Goal: Obtain resource: Download file/media

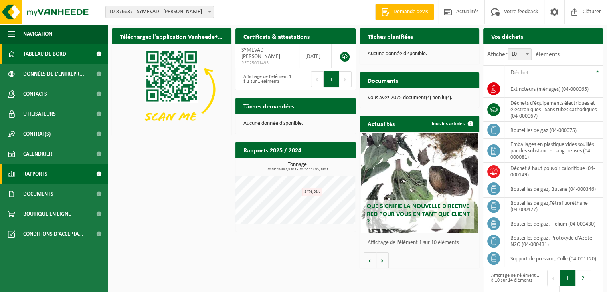
click at [41, 170] on span "Rapports" at bounding box center [35, 174] width 24 height 20
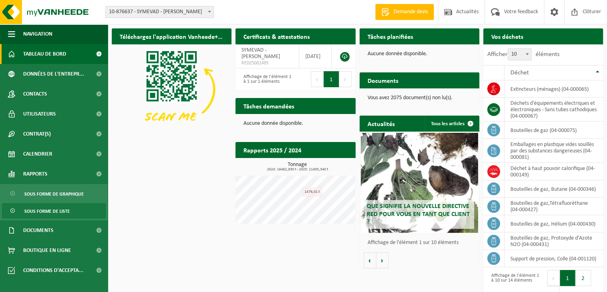
click at [52, 210] on span "Sous forme de liste" at bounding box center [47, 210] width 46 height 15
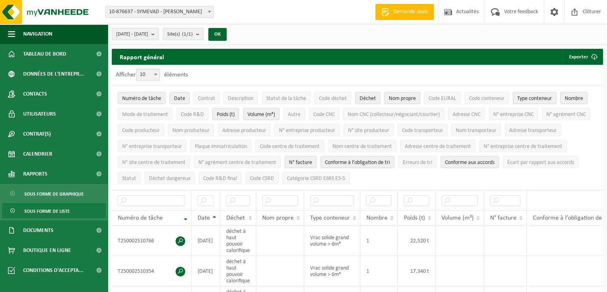
click at [159, 31] on b "submit" at bounding box center [154, 33] width 7 height 11
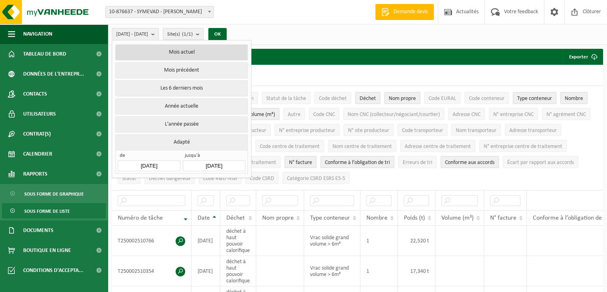
click at [187, 52] on button "Mois actuel" at bounding box center [181, 52] width 132 height 16
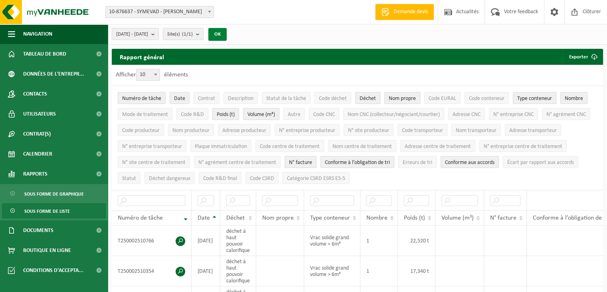
click at [227, 34] on button "OK" at bounding box center [217, 34] width 18 height 13
click at [580, 57] on button "Exporter" at bounding box center [583, 57] width 40 height 16
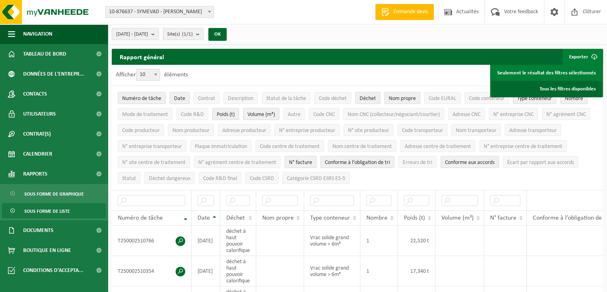
click at [530, 87] on link "Tous les filtres disponibles" at bounding box center [547, 89] width 111 height 16
